Goal: Transaction & Acquisition: Purchase product/service

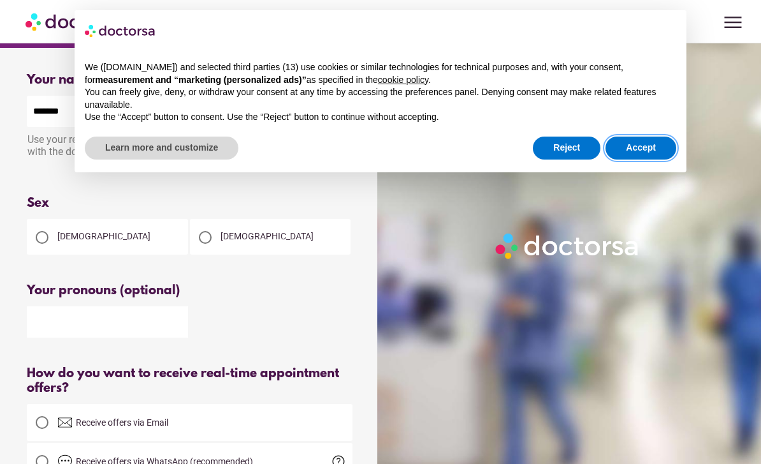
click at [643, 147] on button "Accept" at bounding box center [641, 147] width 71 height 23
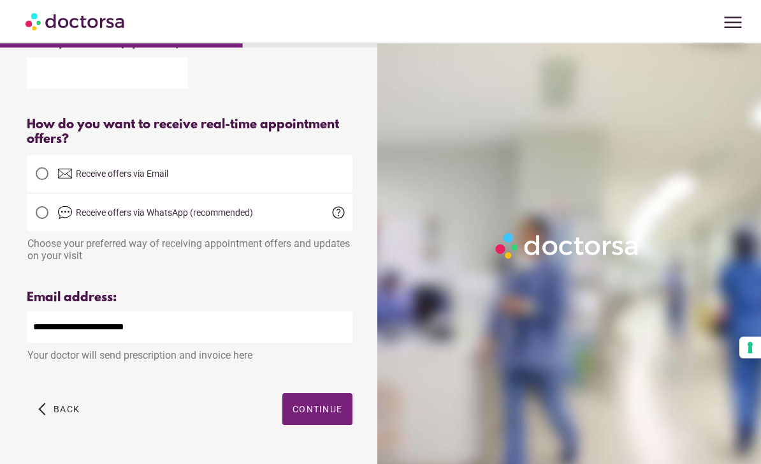
scroll to position [249, 0]
click at [315, 413] on span "Continue" at bounding box center [318, 408] width 50 height 10
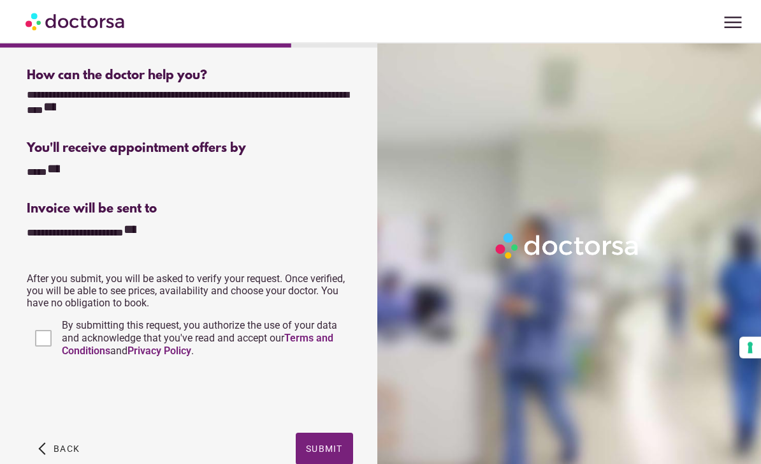
scroll to position [226, 0]
click at [326, 451] on span "Submit" at bounding box center [324, 448] width 37 height 10
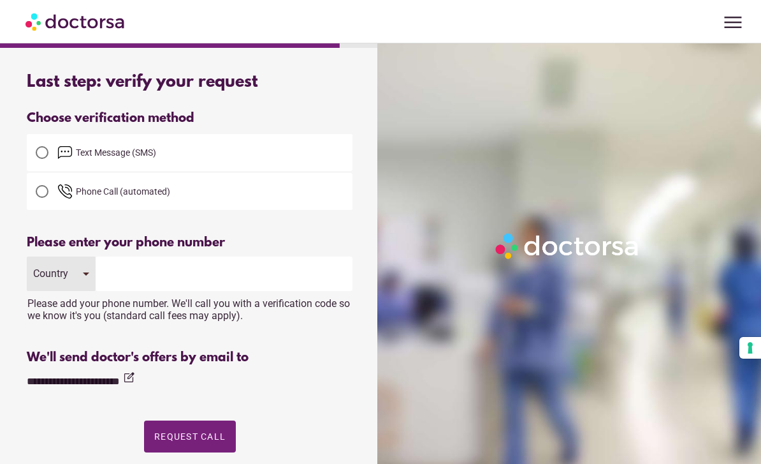
click at [131, 273] on input "tel" at bounding box center [224, 273] width 257 height 34
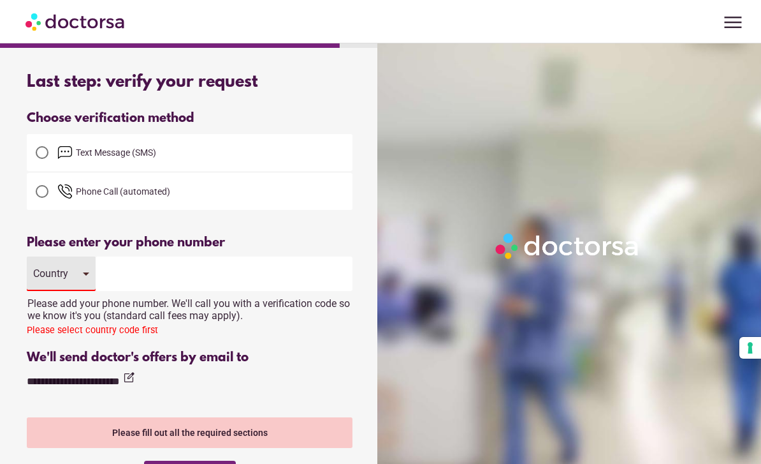
click at [84, 278] on div "Country" at bounding box center [61, 273] width 69 height 34
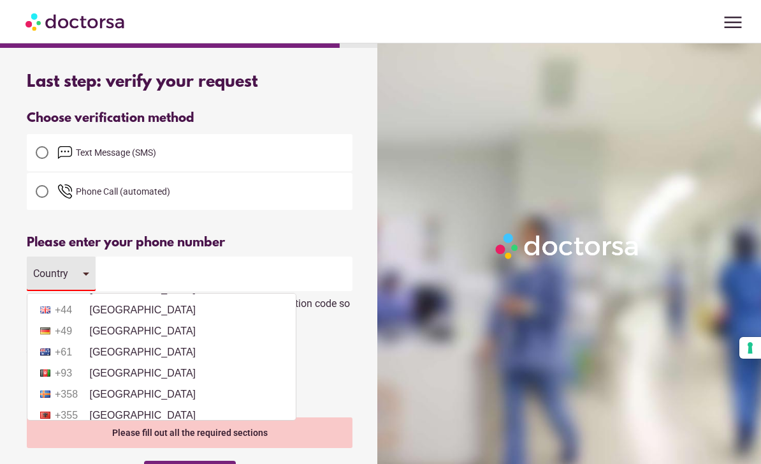
scroll to position [43, 0]
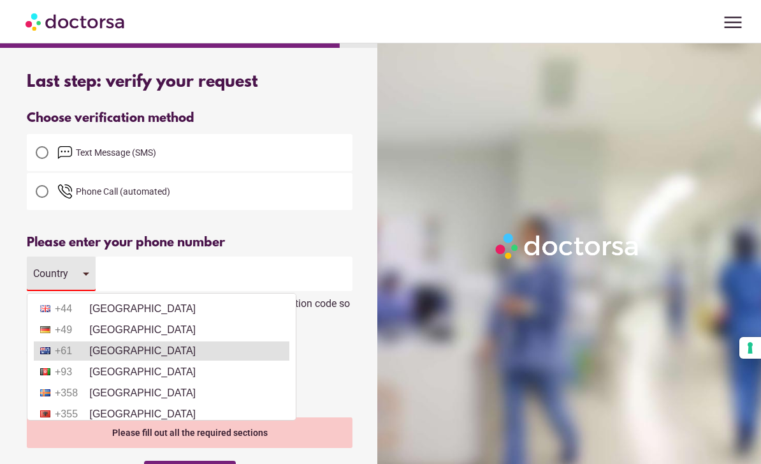
click at [133, 360] on li "+61 [GEOGRAPHIC_DATA]" at bounding box center [162, 350] width 256 height 19
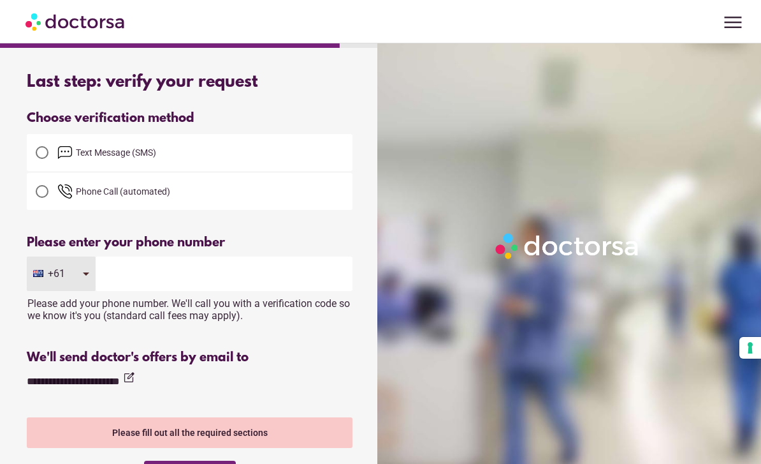
click at [151, 275] on input "tel" at bounding box center [224, 273] width 257 height 34
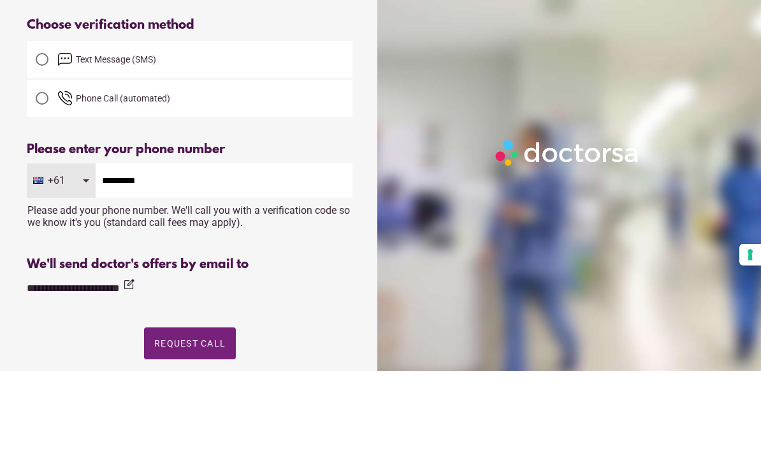
type input "*********"
click at [729, 124] on div at bounding box center [571, 275] width 388 height 464
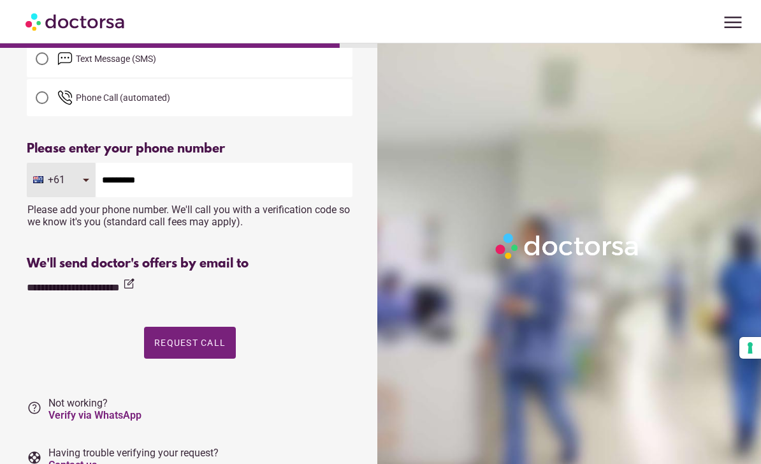
scroll to position [115, 0]
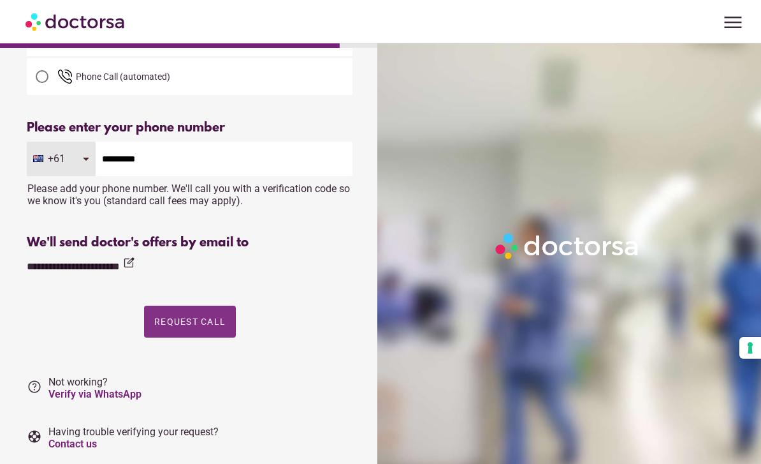
click at [203, 319] on span "Request Call" at bounding box center [189, 321] width 71 height 10
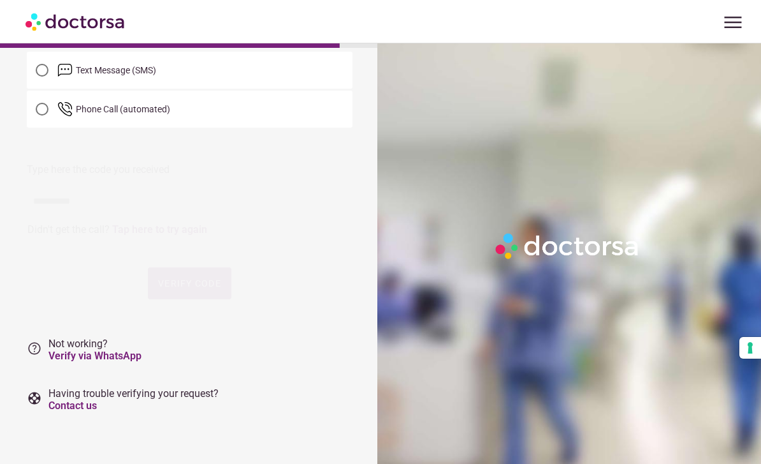
scroll to position [0, 0]
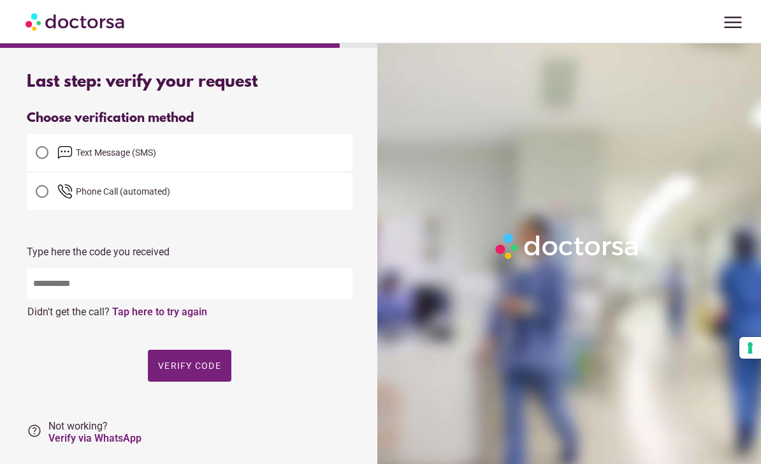
click at [82, 299] on input "text" at bounding box center [190, 283] width 326 height 31
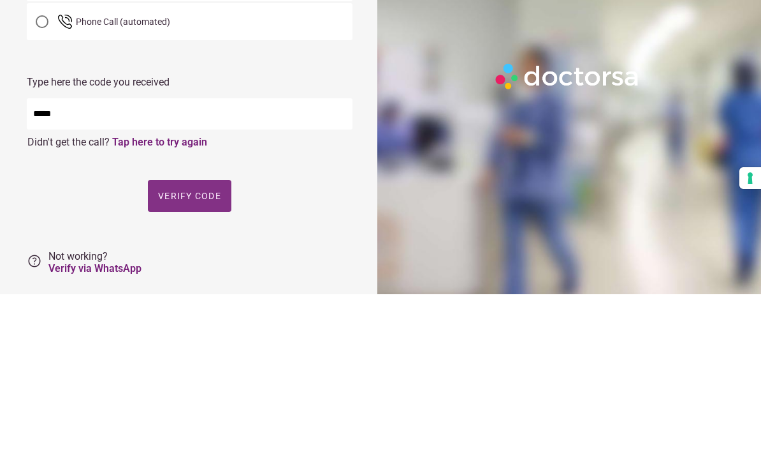
type input "*****"
click at [201, 360] on span "Verify code" at bounding box center [189, 365] width 63 height 10
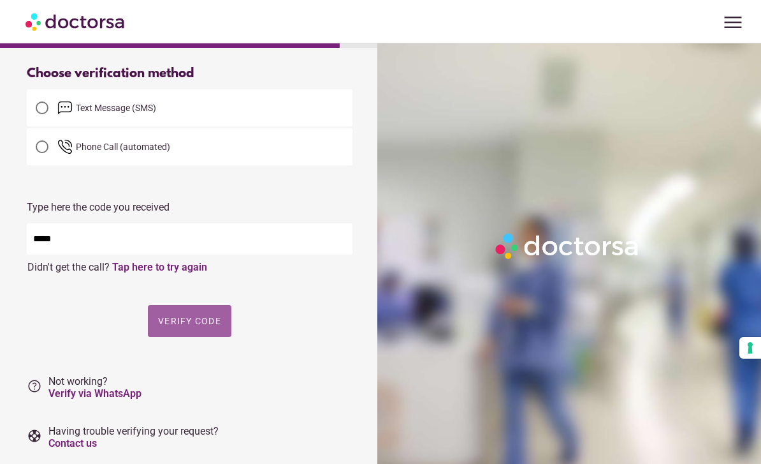
click at [193, 326] on span "Verify code" at bounding box center [189, 321] width 63 height 10
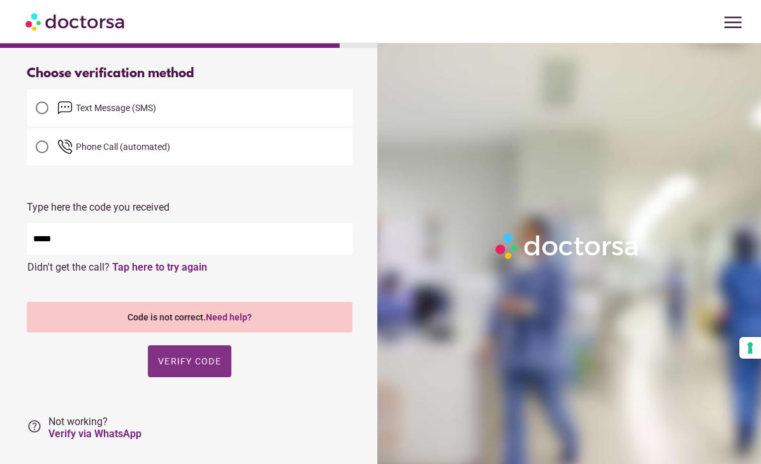
scroll to position [0, 0]
